Goal: Use online tool/utility: Utilize a website feature to perform a specific function

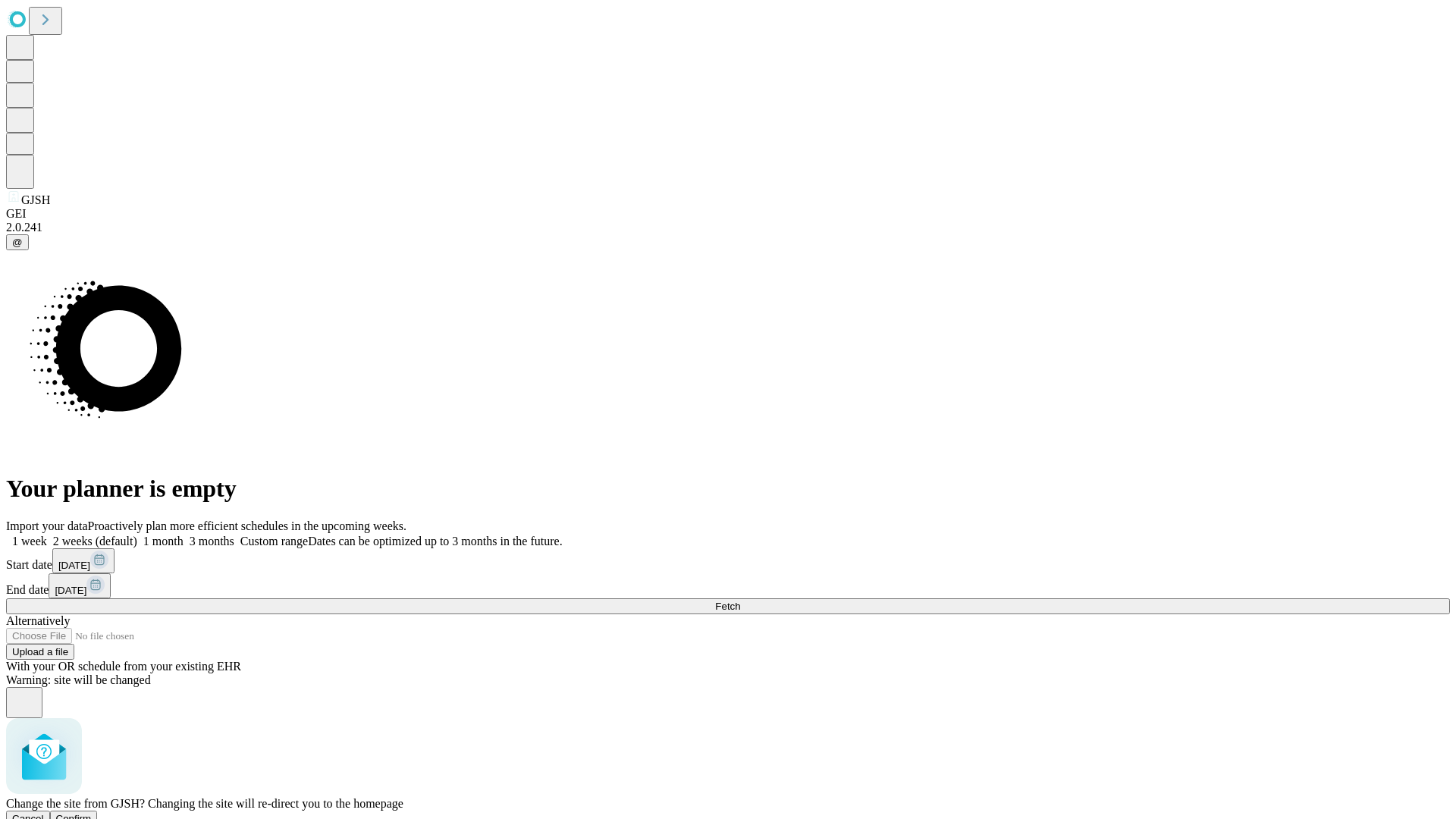
click at [92, 813] on span "Confirm" at bounding box center [74, 819] width 36 height 11
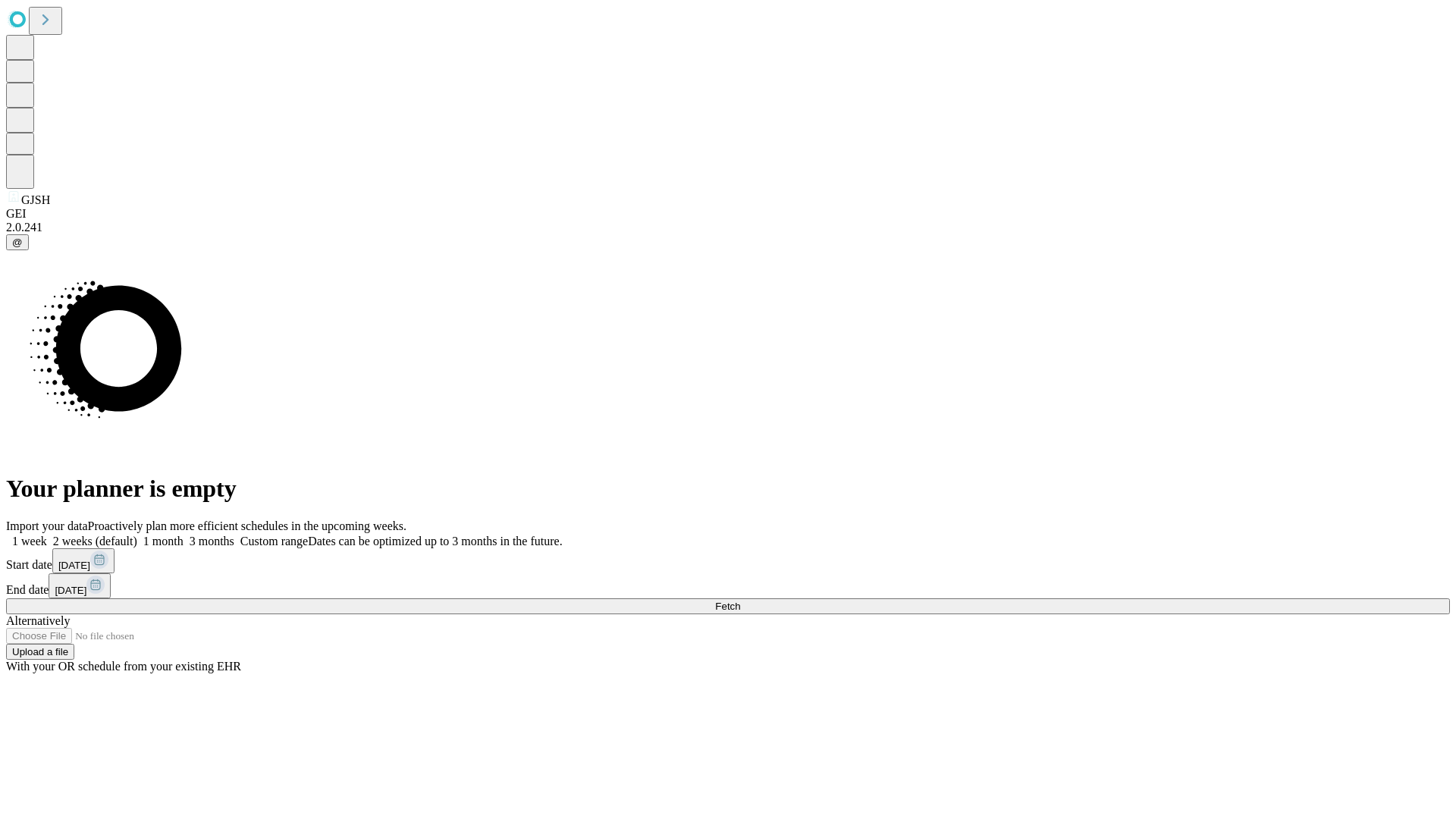
click at [137, 535] on label "2 weeks (default)" at bounding box center [93, 541] width 91 height 13
click at [740, 601] on span "Fetch" at bounding box center [728, 606] width 25 height 11
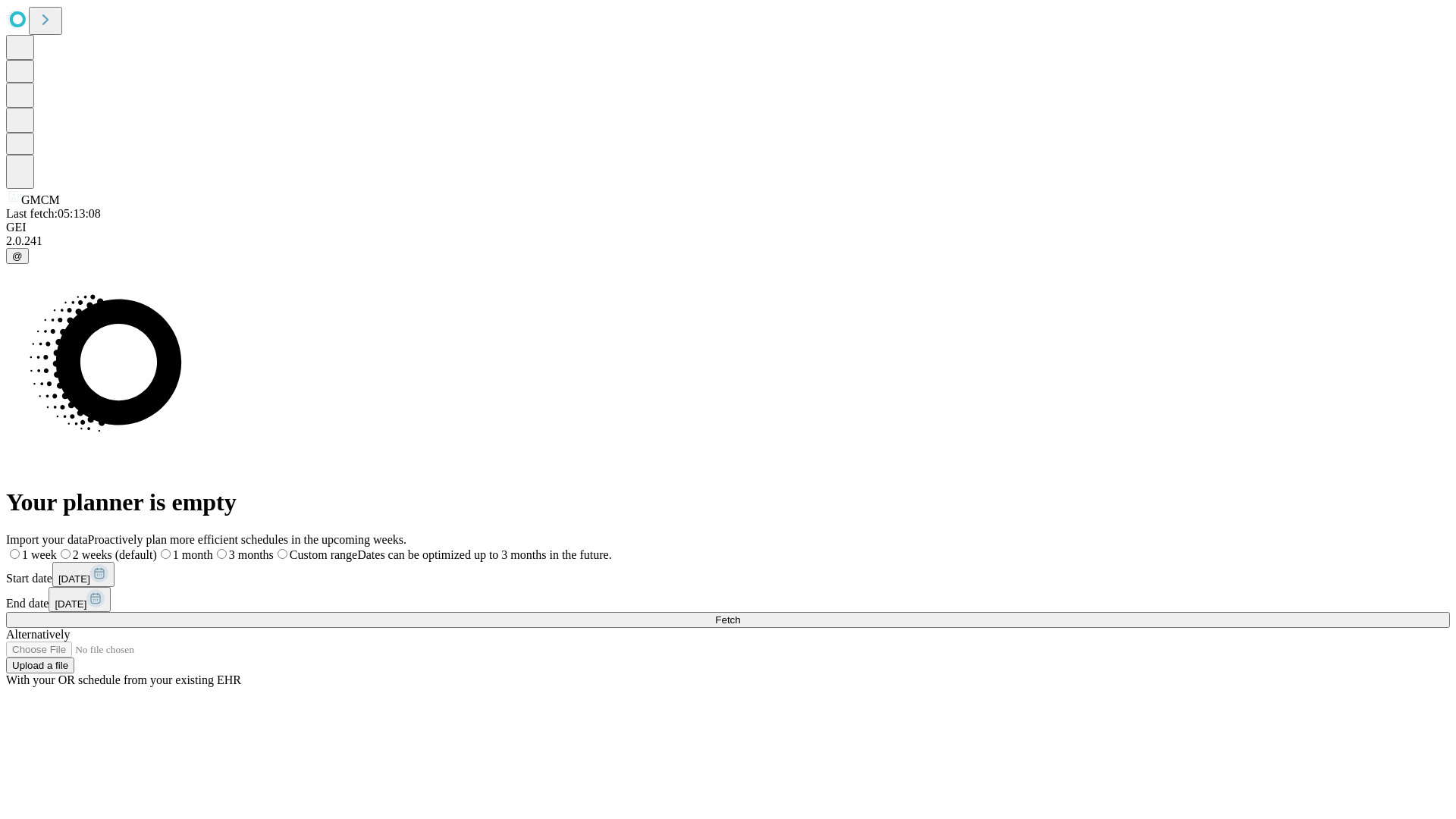
click at [157, 548] on label "2 weeks (default)" at bounding box center [107, 555] width 100 height 13
click at [740, 614] on span "Fetch" at bounding box center [728, 620] width 25 height 11
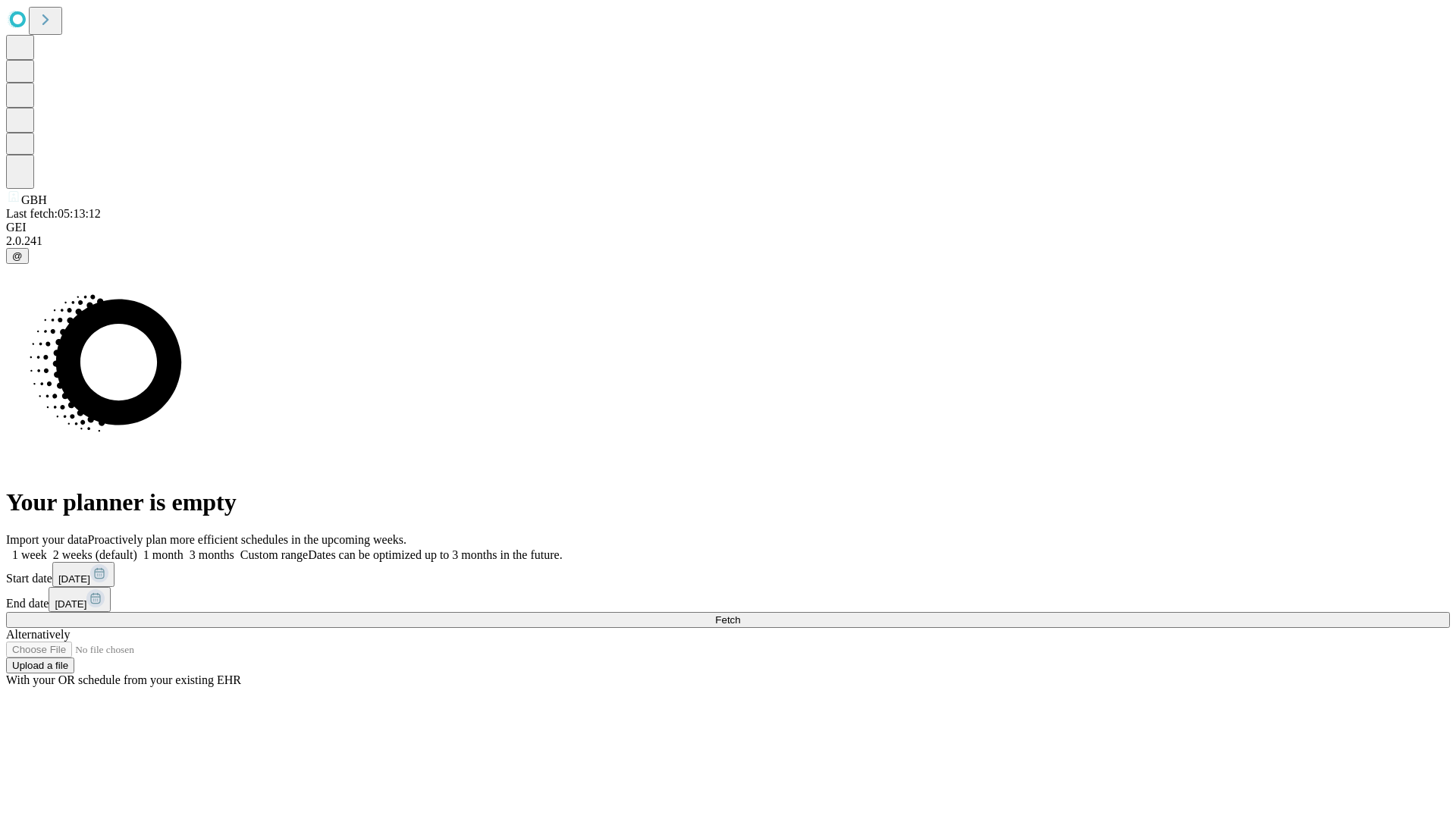
click at [137, 548] on label "2 weeks (default)" at bounding box center [93, 555] width 91 height 13
click at [740, 614] on span "Fetch" at bounding box center [728, 620] width 25 height 11
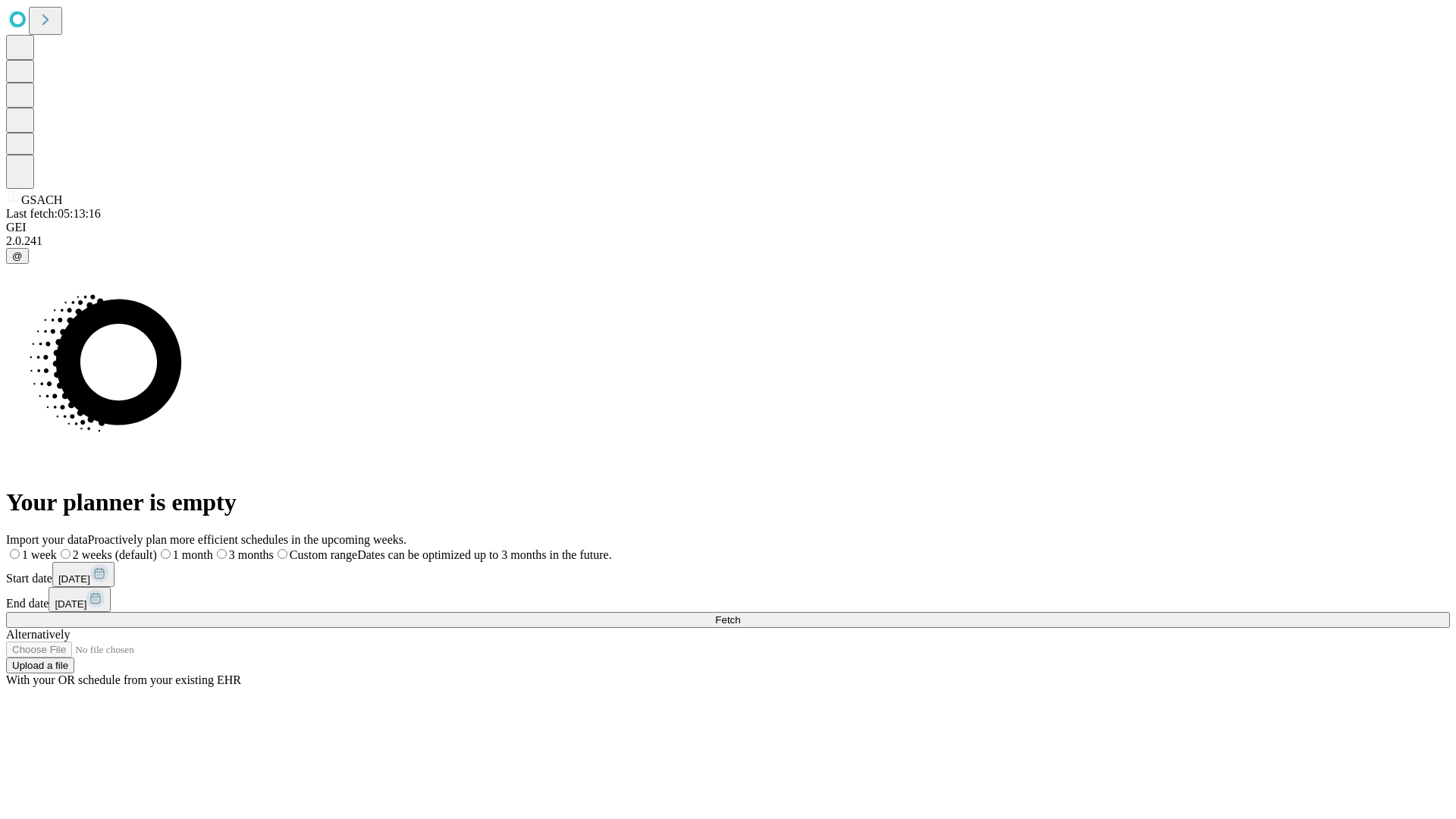
click at [740, 614] on span "Fetch" at bounding box center [728, 620] width 25 height 11
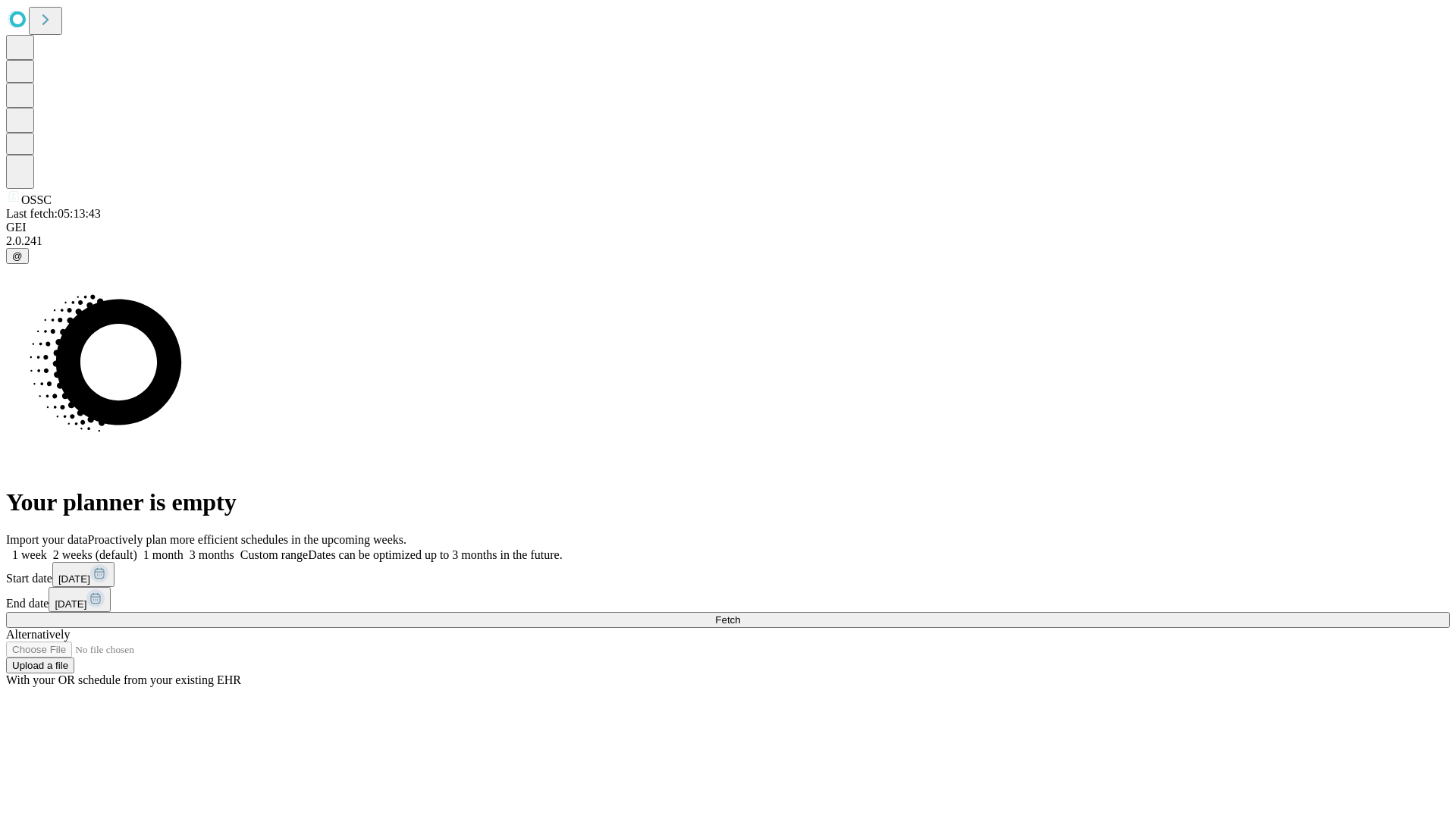
click at [137, 548] on label "2 weeks (default)" at bounding box center [93, 555] width 91 height 13
click at [740, 614] on span "Fetch" at bounding box center [728, 620] width 25 height 11
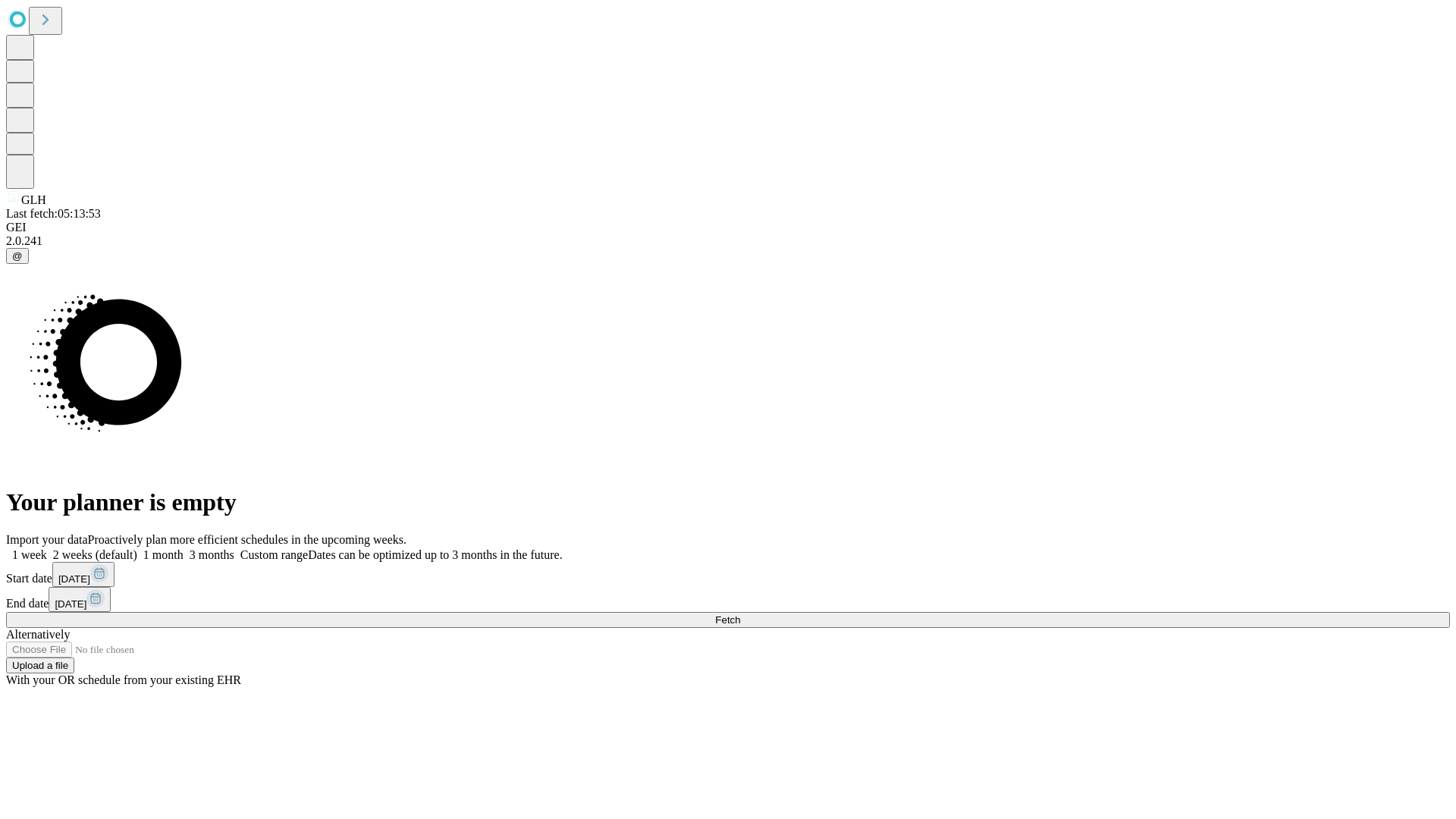
click at [137, 548] on label "2 weeks (default)" at bounding box center [93, 555] width 91 height 13
click at [740, 614] on span "Fetch" at bounding box center [728, 620] width 25 height 11
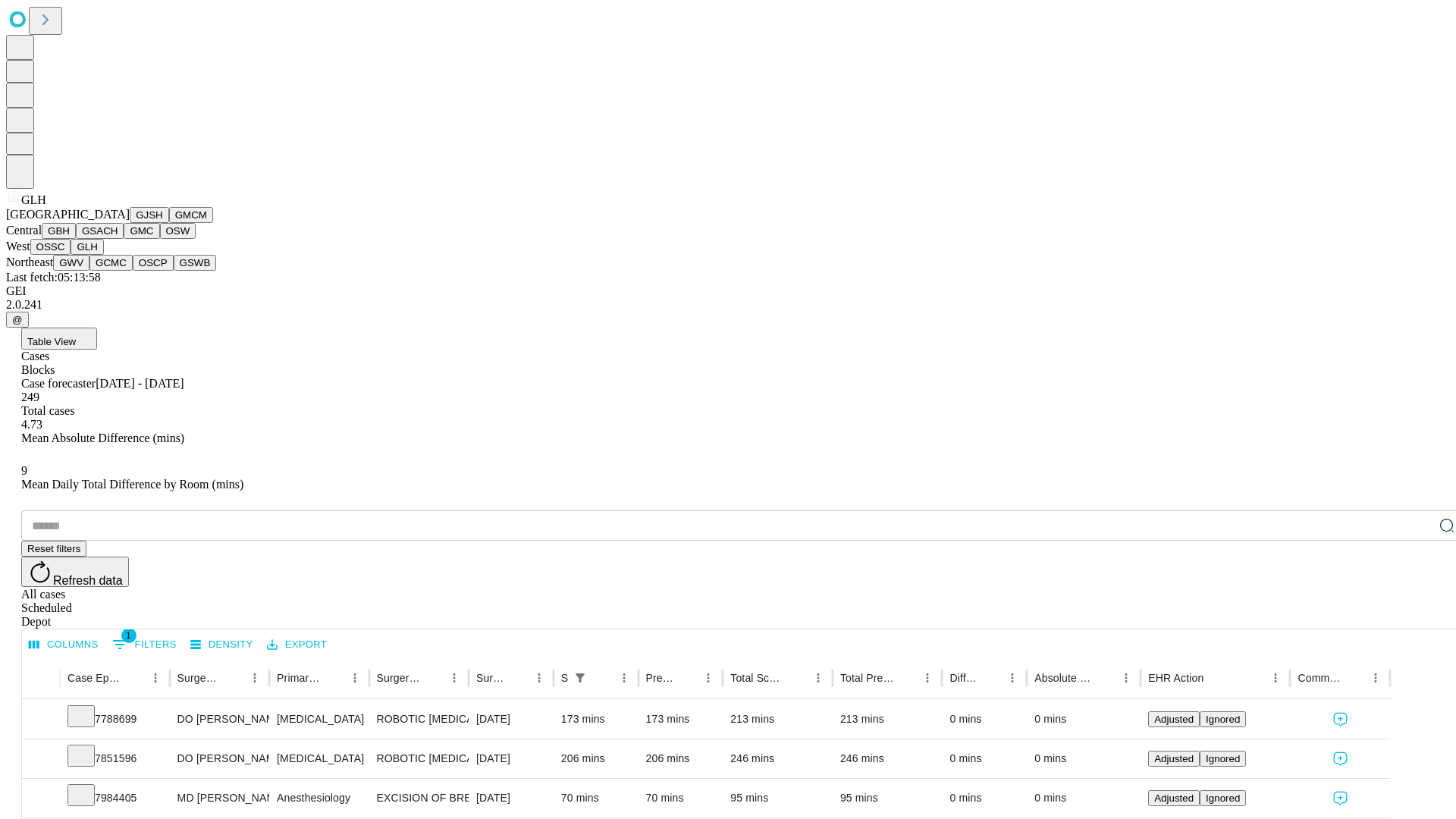
click at [90, 271] on button "GWV" at bounding box center [71, 263] width 37 height 16
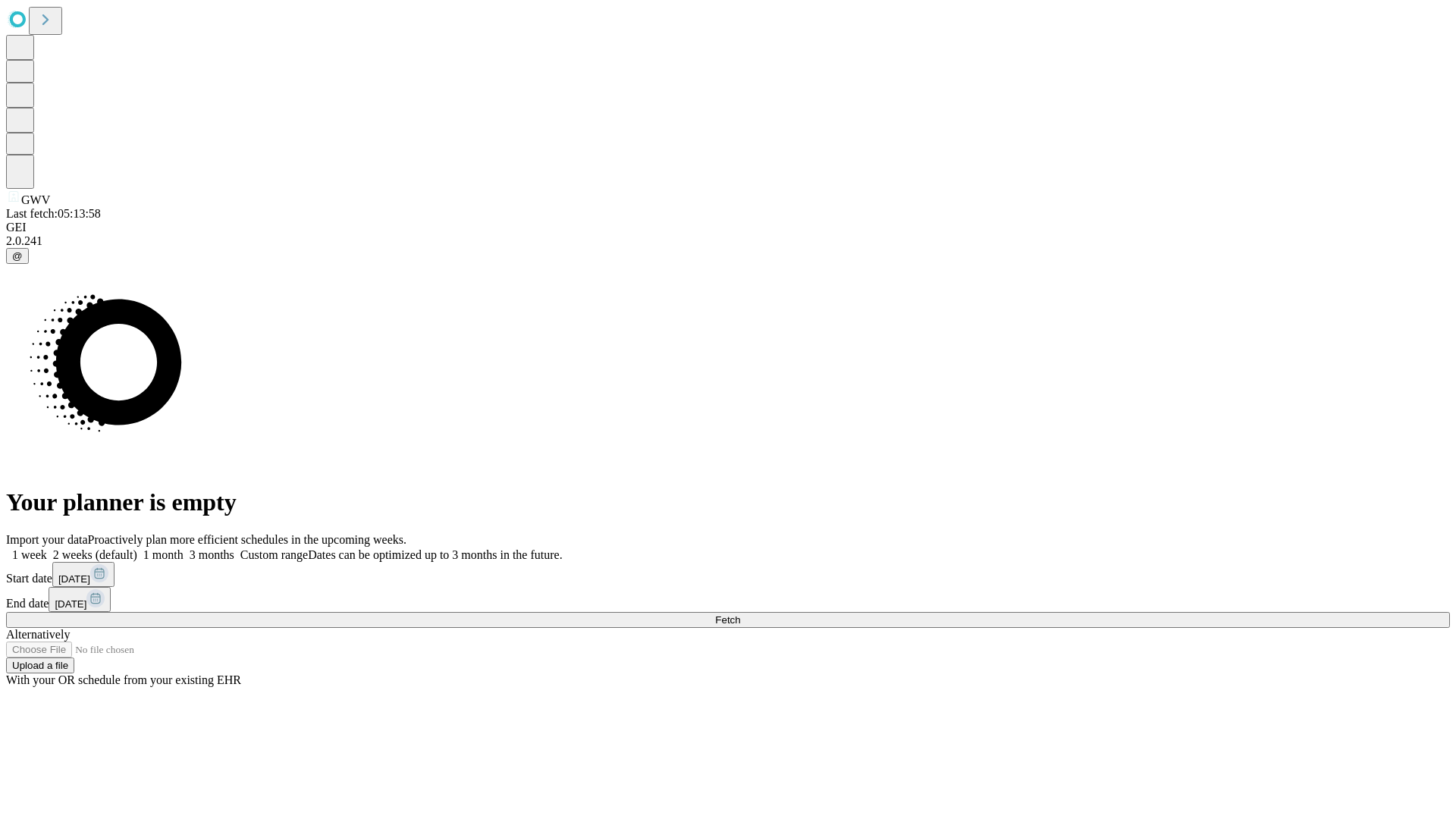
click at [740, 614] on span "Fetch" at bounding box center [728, 620] width 25 height 11
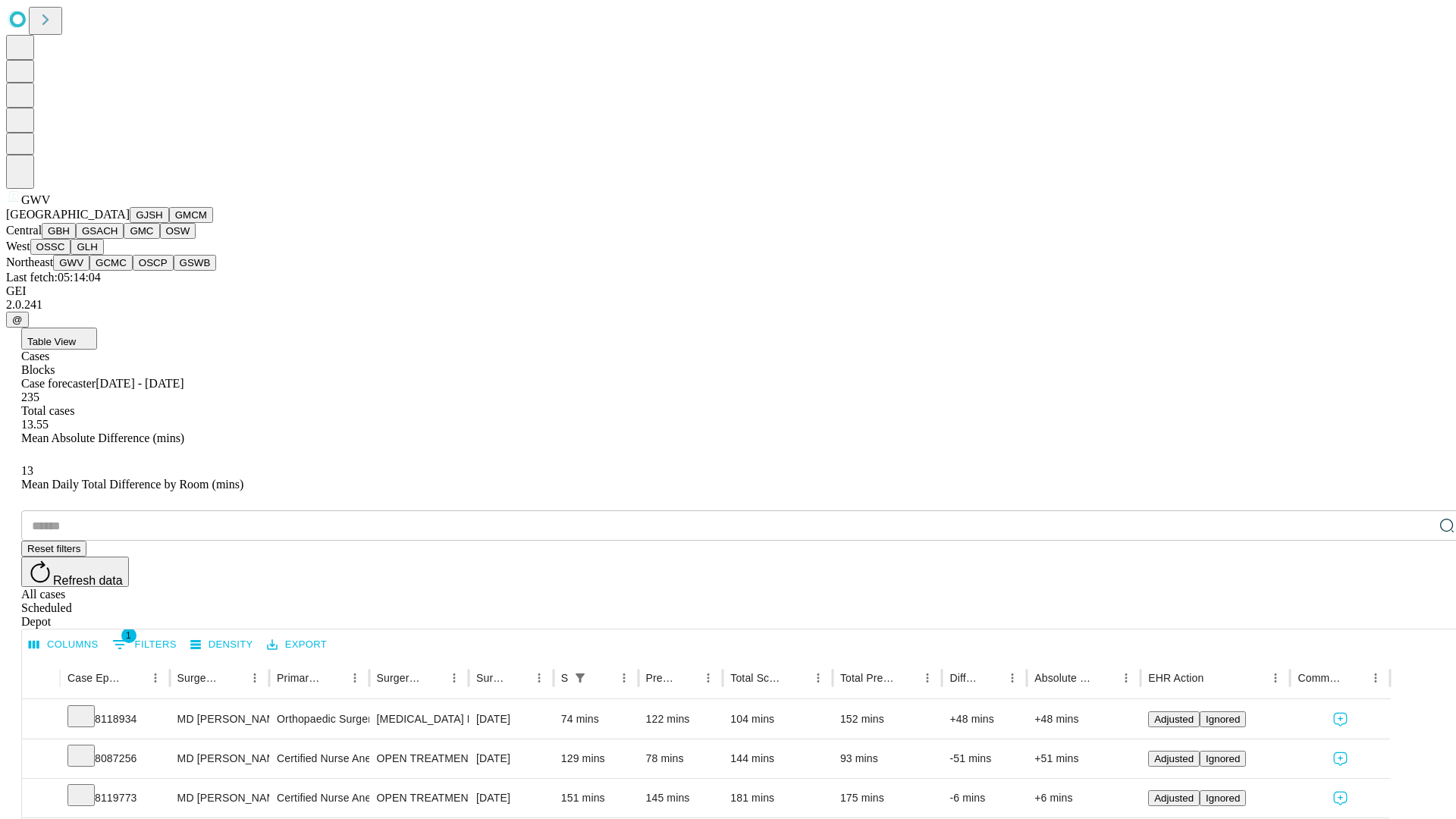
click at [117, 271] on button "GCMC" at bounding box center [111, 263] width 43 height 16
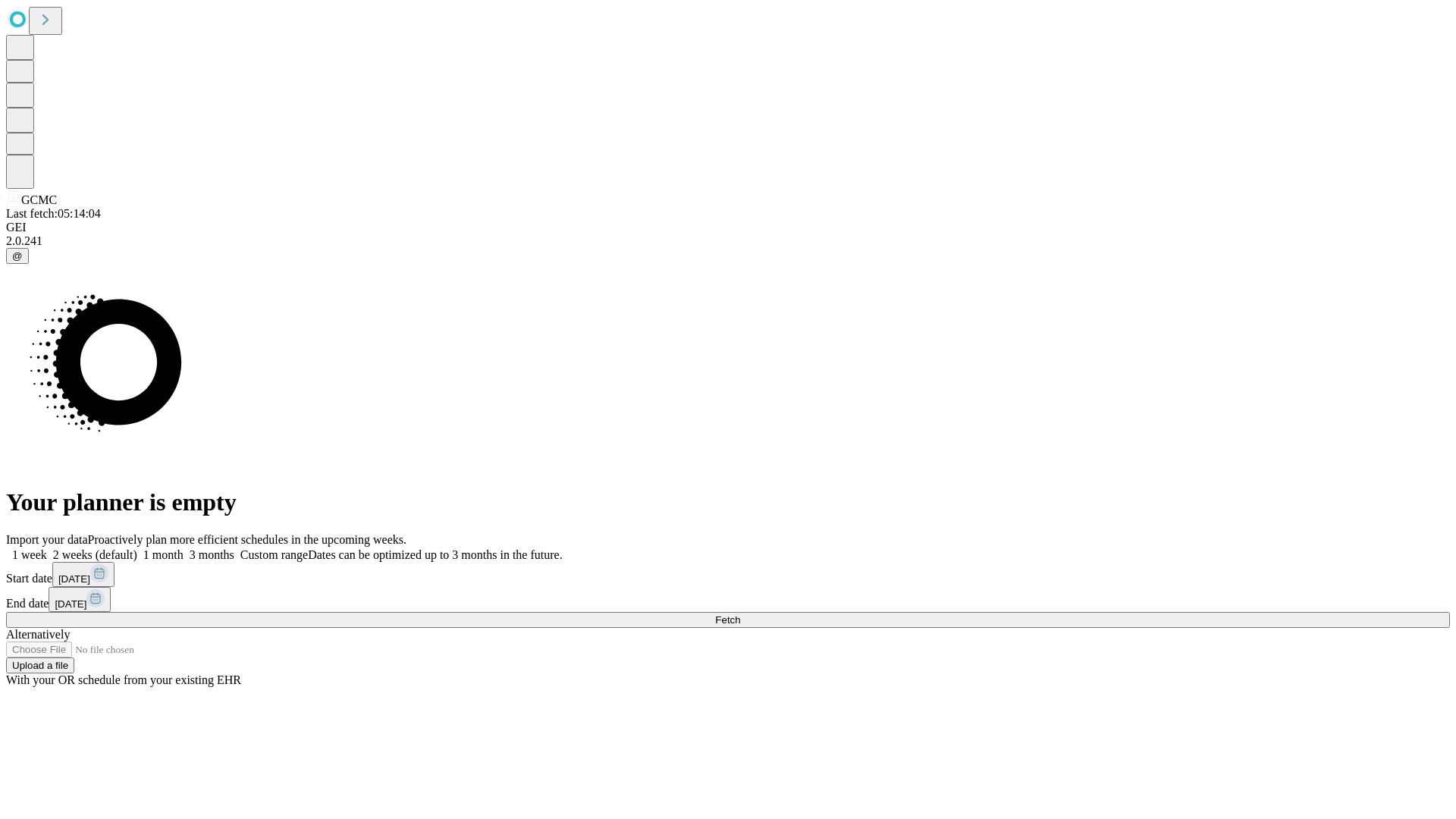
click at [137, 548] on label "2 weeks (default)" at bounding box center [93, 555] width 91 height 13
click at [740, 614] on span "Fetch" at bounding box center [728, 620] width 25 height 11
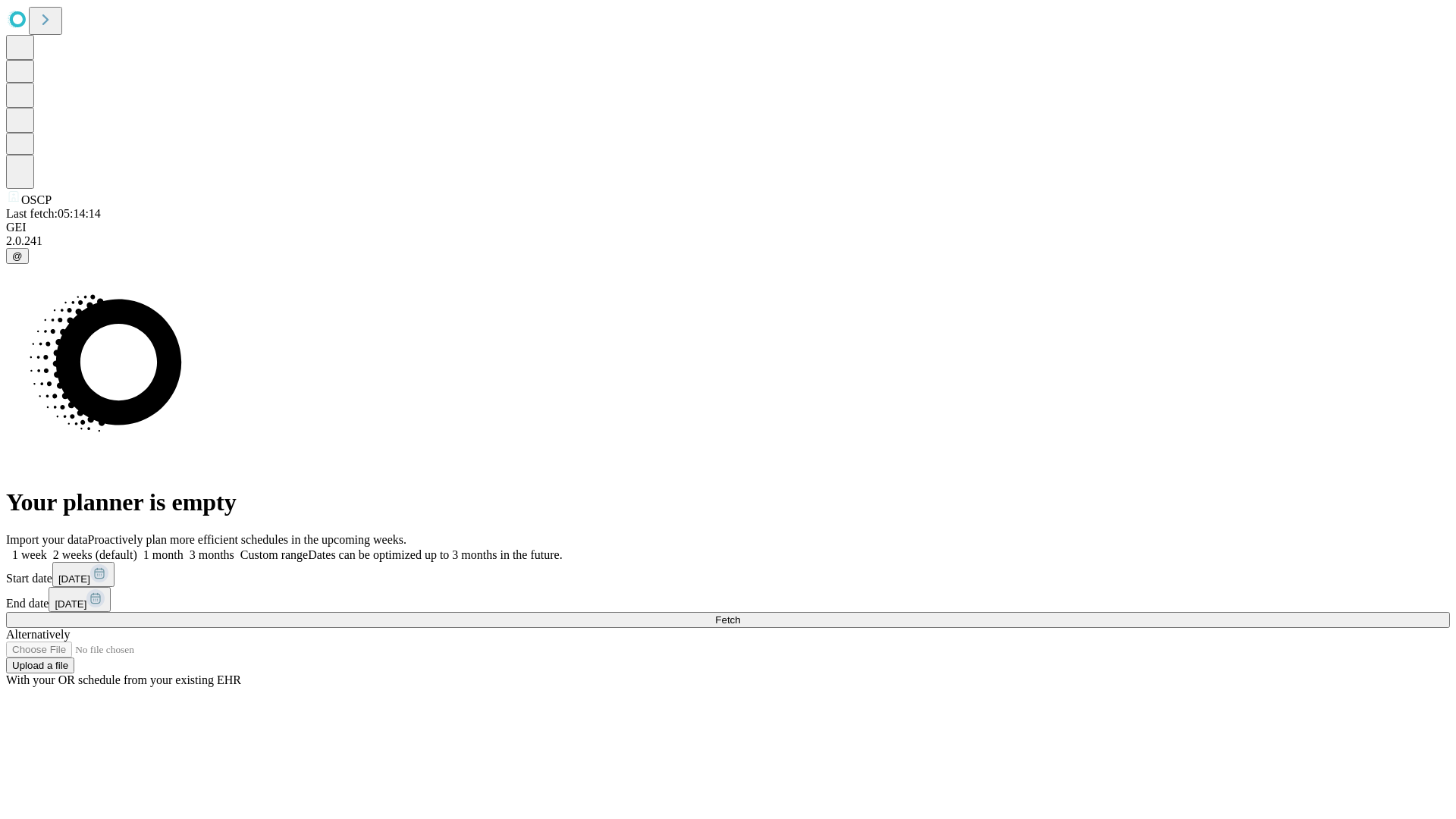
click at [740, 614] on span "Fetch" at bounding box center [728, 620] width 25 height 11
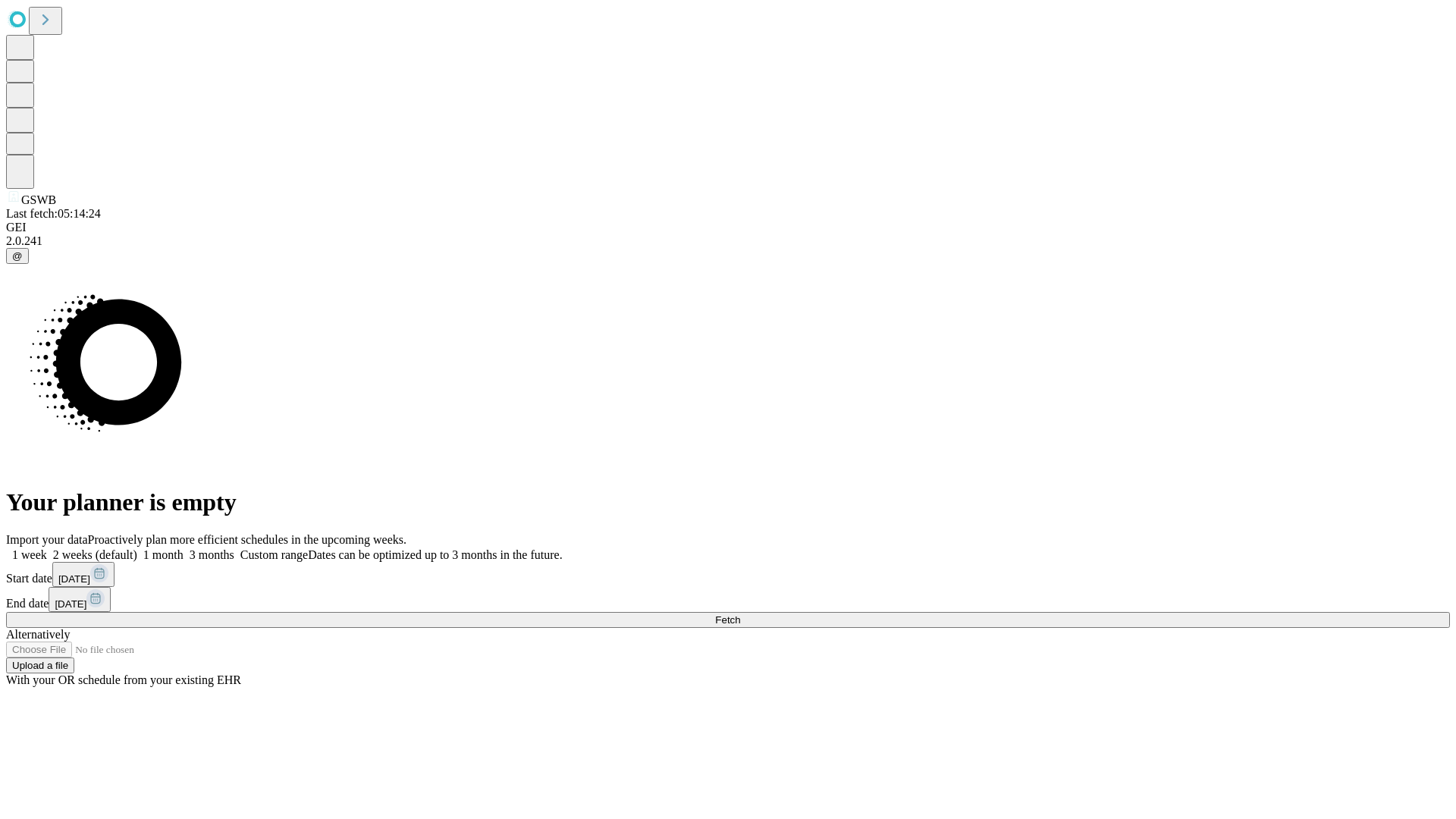
click at [137, 548] on label "2 weeks (default)" at bounding box center [93, 555] width 91 height 13
click at [740, 614] on span "Fetch" at bounding box center [728, 620] width 25 height 11
